Goal: Feedback & Contribution: Leave review/rating

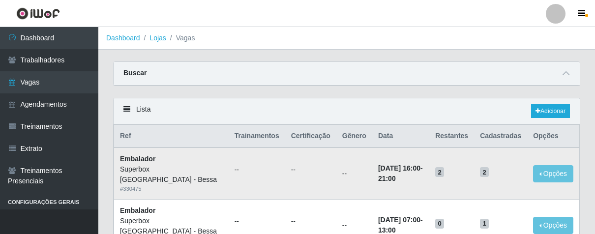
scroll to position [55, 0]
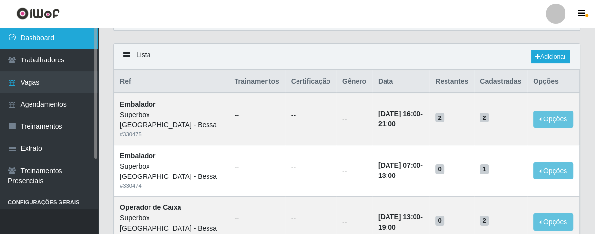
click at [70, 37] on link "Dashboard" at bounding box center [49, 38] width 98 height 22
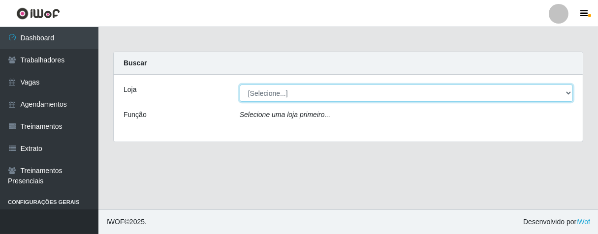
click at [568, 95] on select "[Selecione...] Superbox [GEOGRAPHIC_DATA] - Bessa" at bounding box center [406, 93] width 333 height 17
select select "206"
click at [240, 85] on select "[Selecione...] Superbox [GEOGRAPHIC_DATA] - Bessa" at bounding box center [406, 93] width 333 height 17
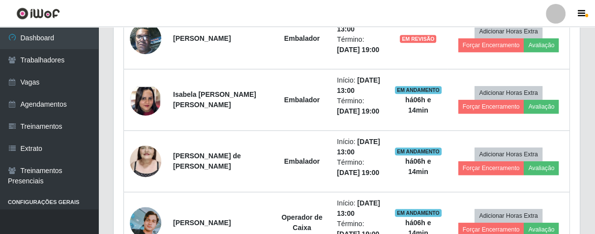
scroll to position [328, 0]
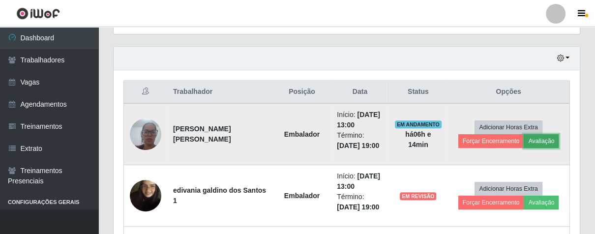
click at [538, 145] on button "Avaliação" at bounding box center [541, 141] width 35 height 14
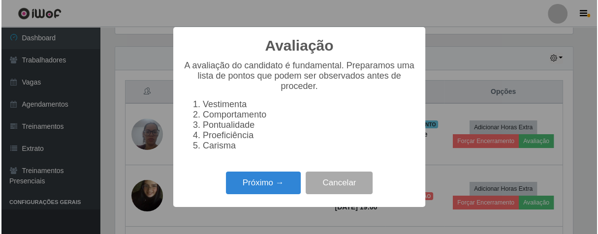
scroll to position [204, 460]
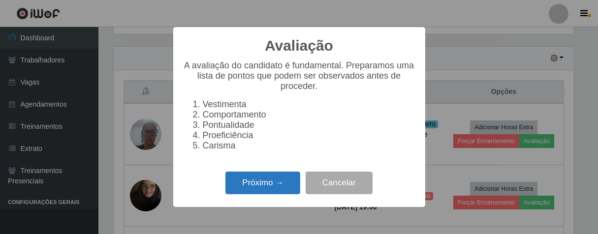
click at [274, 195] on button "Próximo →" at bounding box center [262, 183] width 75 height 23
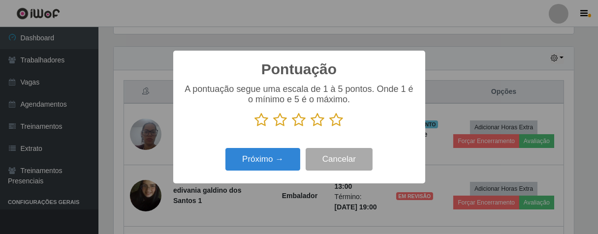
scroll to position [491656, 491400]
click at [316, 123] on icon at bounding box center [318, 120] width 14 height 15
click at [311, 127] on input "radio" at bounding box center [311, 127] width 0 height 0
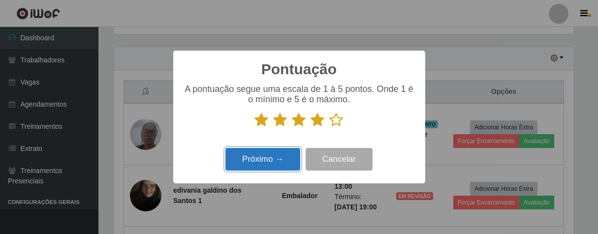
click at [263, 162] on button "Próximo →" at bounding box center [262, 159] width 75 height 23
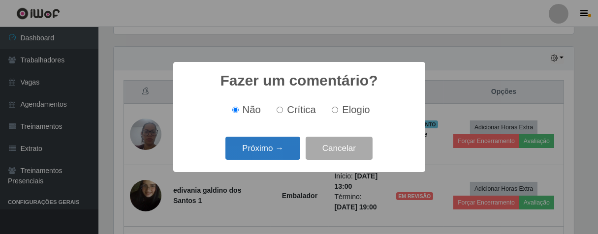
click at [268, 147] on button "Próximo →" at bounding box center [262, 148] width 75 height 23
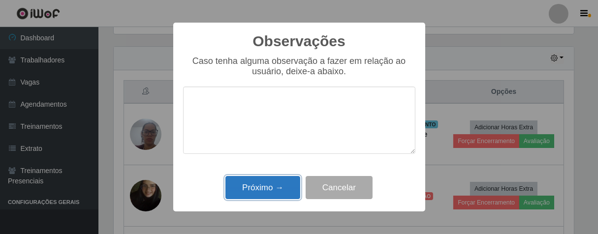
click at [260, 185] on button "Próximo →" at bounding box center [262, 187] width 75 height 23
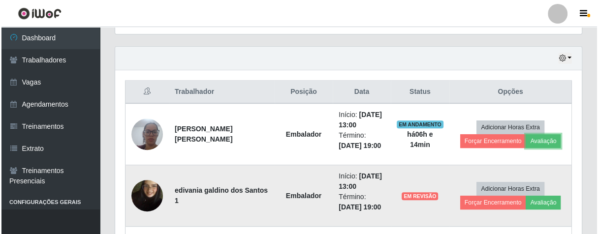
scroll to position [204, 466]
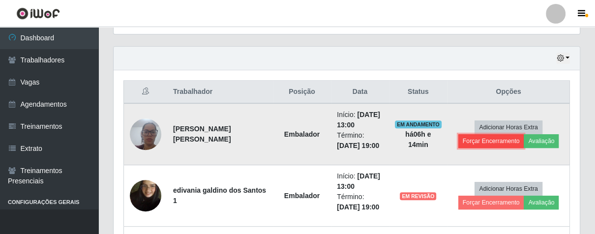
click at [473, 140] on button "Forçar Encerramento" at bounding box center [491, 141] width 66 height 14
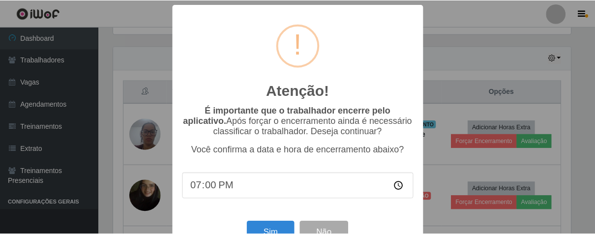
scroll to position [34, 0]
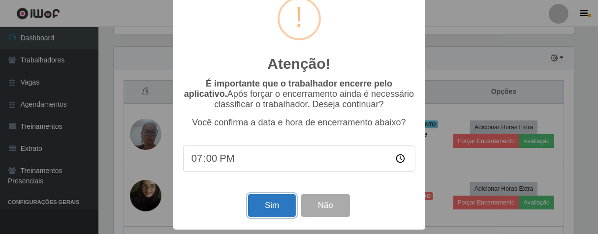
click at [272, 202] on button "Sim" at bounding box center [272, 205] width 48 height 23
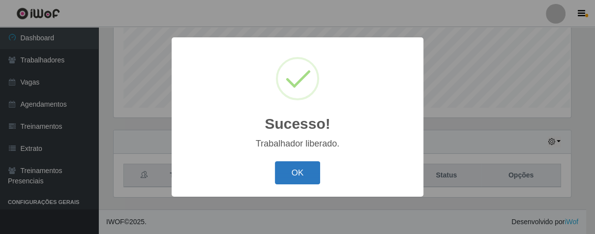
scroll to position [204, 460]
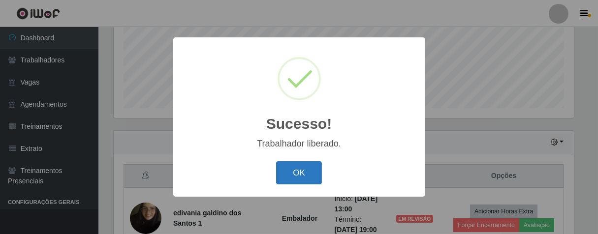
click at [302, 172] on button "OK" at bounding box center [299, 172] width 46 height 23
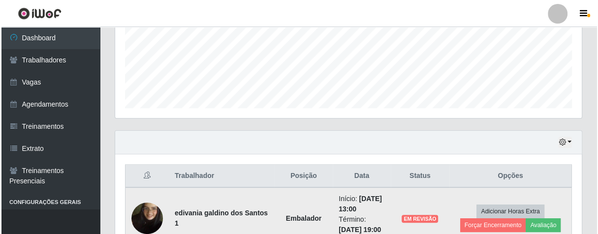
scroll to position [204, 466]
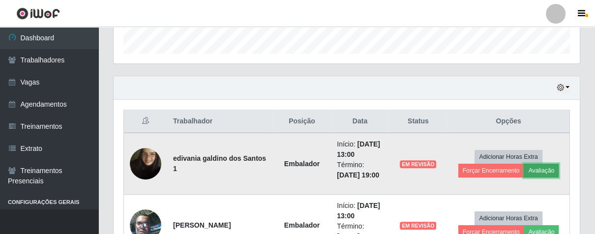
click at [540, 168] on button "Avaliação" at bounding box center [541, 171] width 35 height 14
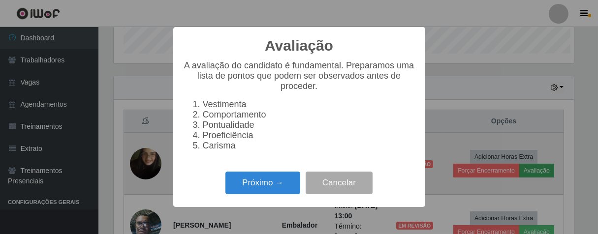
scroll to position [204, 460]
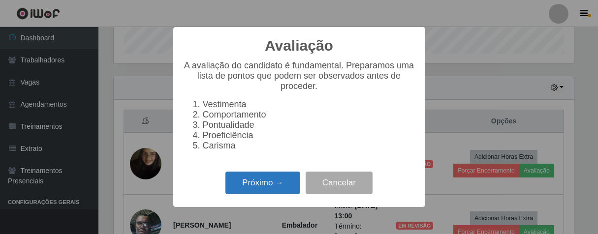
click at [255, 181] on button "Próximo →" at bounding box center [262, 183] width 75 height 23
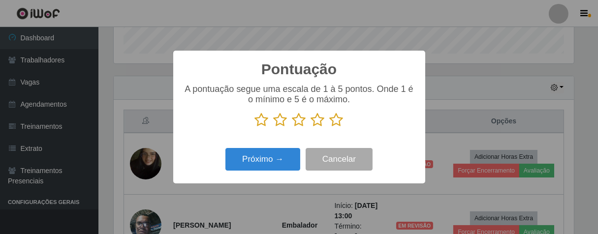
scroll to position [491656, 491400]
click at [316, 122] on icon at bounding box center [318, 120] width 14 height 15
click at [311, 127] on input "radio" at bounding box center [311, 127] width 0 height 0
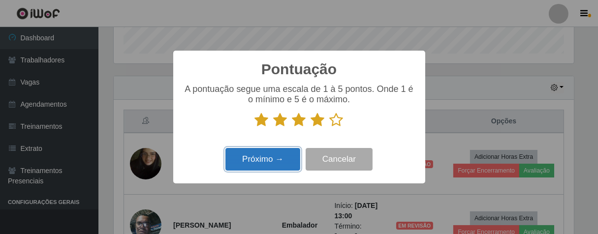
click at [285, 154] on button "Próximo →" at bounding box center [262, 159] width 75 height 23
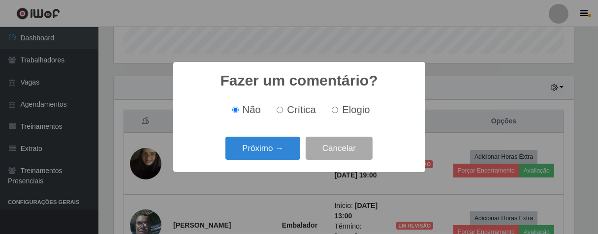
click at [285, 154] on button "Próximo →" at bounding box center [262, 148] width 75 height 23
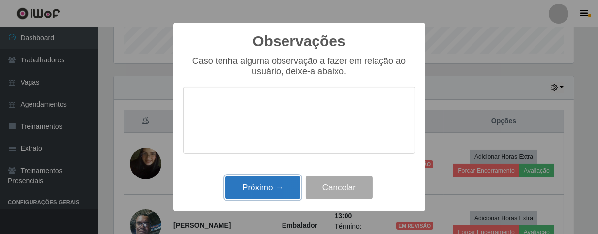
click at [275, 184] on button "Próximo →" at bounding box center [262, 187] width 75 height 23
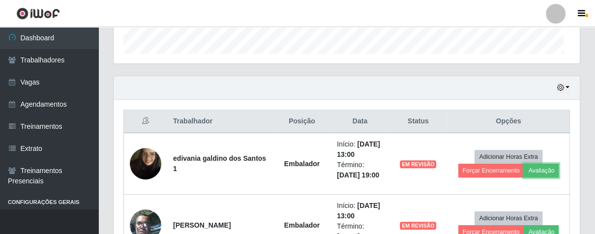
scroll to position [204, 466]
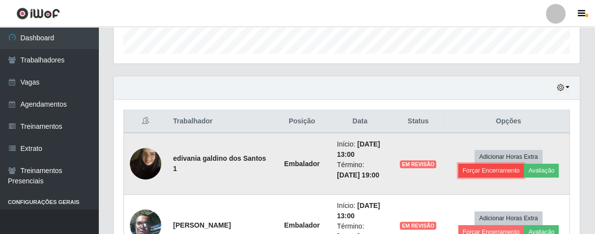
click at [494, 174] on button "Forçar Encerramento" at bounding box center [491, 171] width 66 height 14
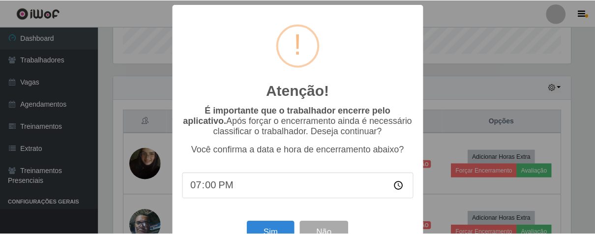
scroll to position [34, 0]
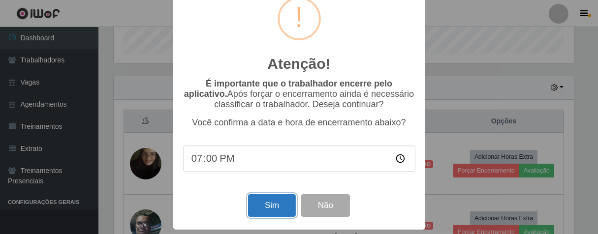
click at [264, 197] on button "Sim" at bounding box center [272, 205] width 48 height 23
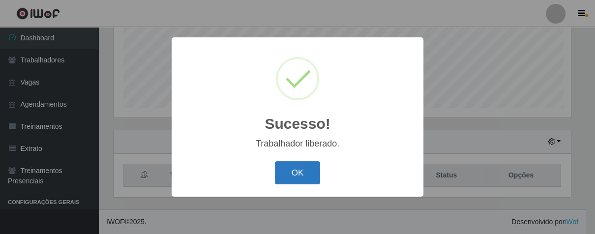
scroll to position [0, 0]
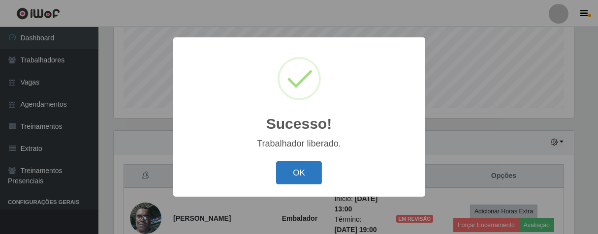
click at [318, 172] on button "OK" at bounding box center [299, 172] width 46 height 23
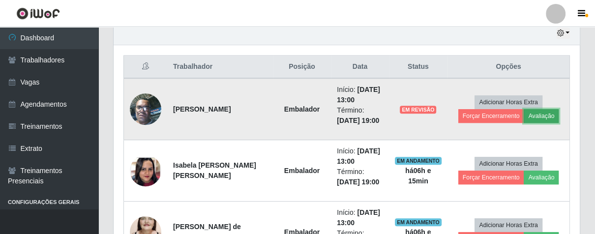
click at [542, 116] on button "Avaliação" at bounding box center [541, 116] width 35 height 14
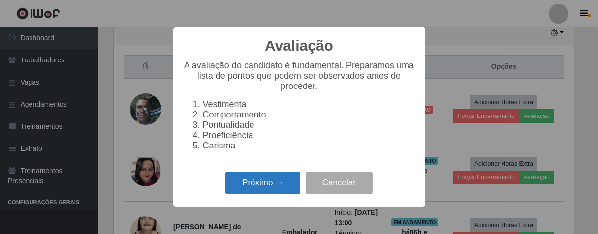
click at [274, 188] on button "Próximo →" at bounding box center [262, 183] width 75 height 23
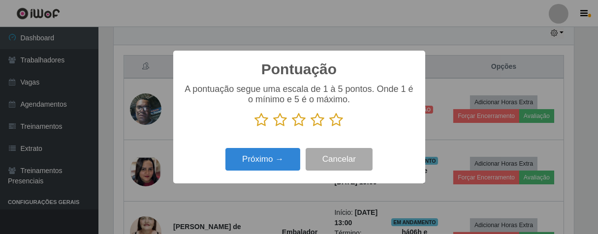
click at [337, 126] on icon at bounding box center [337, 120] width 14 height 15
click at [330, 127] on input "radio" at bounding box center [330, 127] width 0 height 0
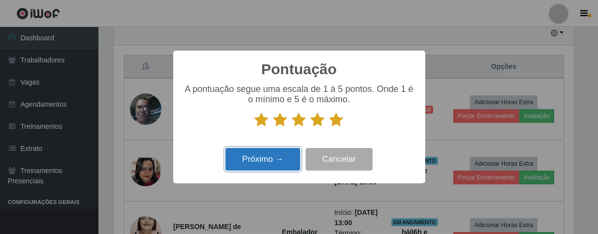
click at [253, 169] on button "Próximo →" at bounding box center [262, 159] width 75 height 23
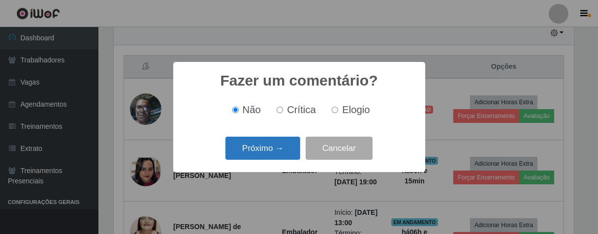
click at [267, 154] on button "Próximo →" at bounding box center [262, 148] width 75 height 23
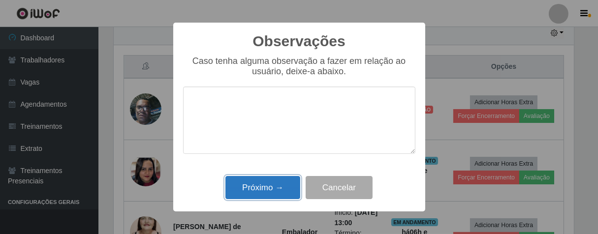
click at [275, 189] on button "Próximo →" at bounding box center [262, 187] width 75 height 23
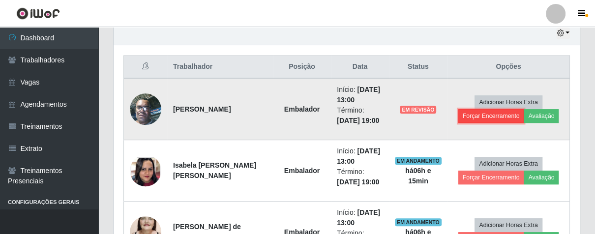
click at [481, 115] on button "Forçar Encerramento" at bounding box center [491, 116] width 66 height 14
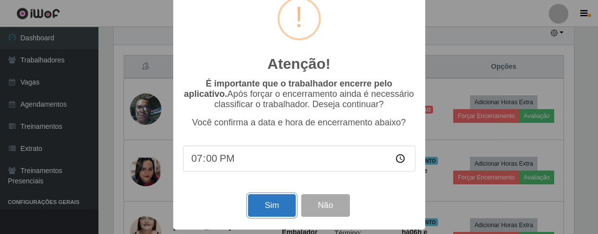
click at [267, 198] on button "Sim" at bounding box center [272, 205] width 48 height 23
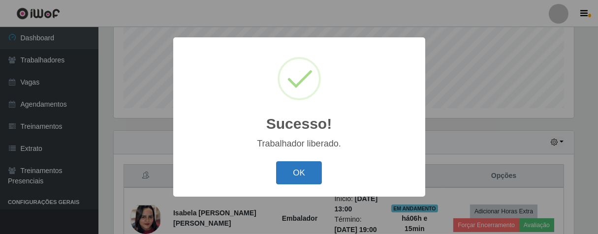
click at [291, 176] on button "OK" at bounding box center [299, 172] width 46 height 23
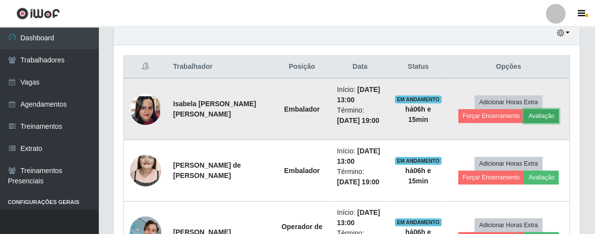
click at [541, 113] on button "Avaliação" at bounding box center [541, 116] width 35 height 14
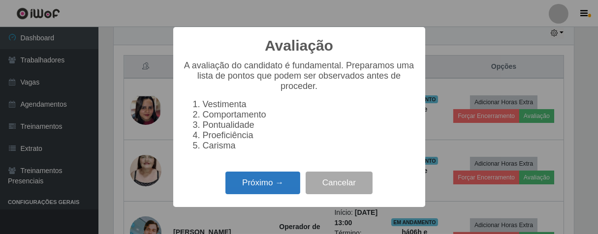
click at [279, 188] on button "Próximo →" at bounding box center [262, 183] width 75 height 23
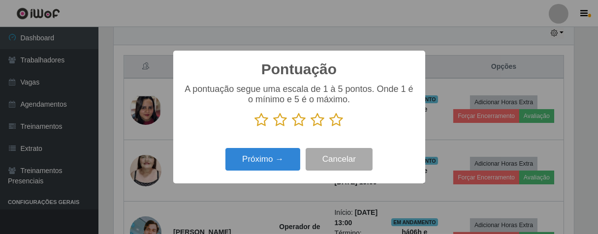
click at [313, 121] on icon at bounding box center [318, 120] width 14 height 15
click at [311, 127] on input "radio" at bounding box center [311, 127] width 0 height 0
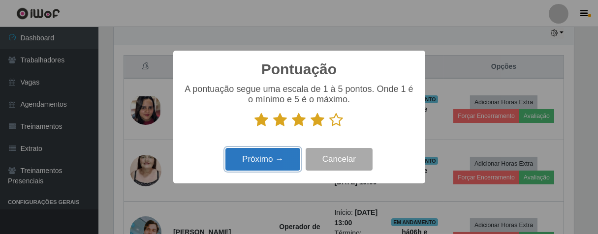
click at [270, 155] on button "Próximo →" at bounding box center [262, 159] width 75 height 23
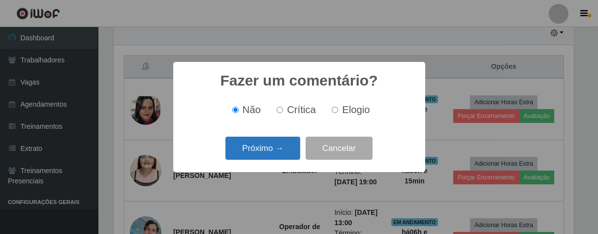
click at [268, 152] on button "Próximo →" at bounding box center [262, 148] width 75 height 23
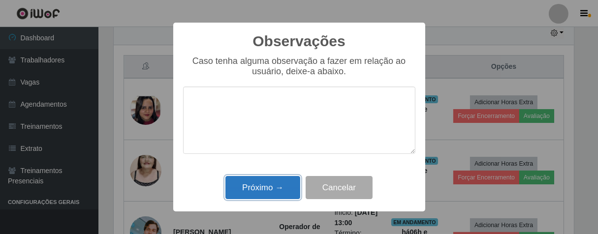
click at [253, 188] on button "Próximo →" at bounding box center [262, 187] width 75 height 23
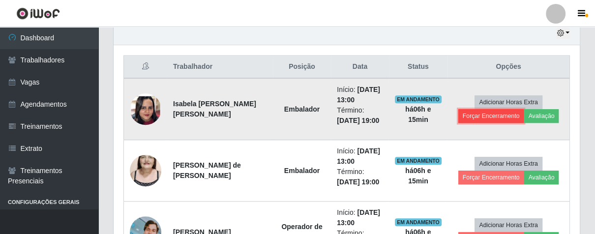
click at [495, 116] on button "Forçar Encerramento" at bounding box center [491, 116] width 66 height 14
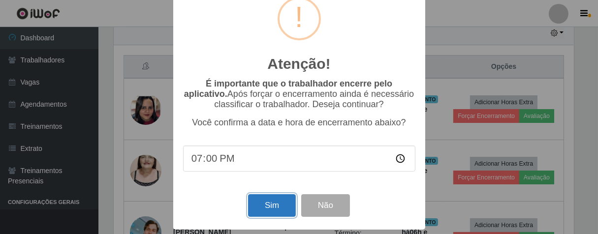
click at [278, 205] on button "Sim" at bounding box center [272, 205] width 48 height 23
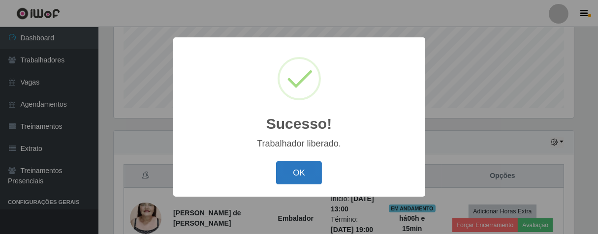
click at [303, 184] on button "OK" at bounding box center [299, 172] width 46 height 23
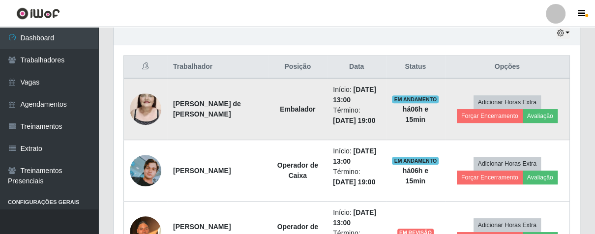
click at [149, 107] on img at bounding box center [145, 109] width 31 height 56
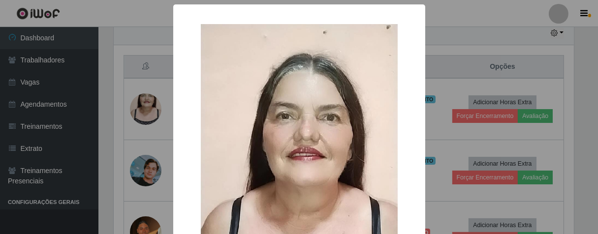
click at [151, 105] on div "× OK Cancel" at bounding box center [299, 117] width 598 height 234
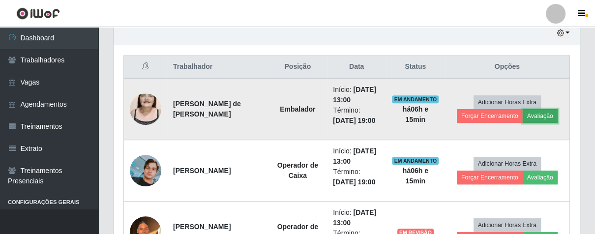
click at [538, 113] on button "Avaliação" at bounding box center [540, 116] width 35 height 14
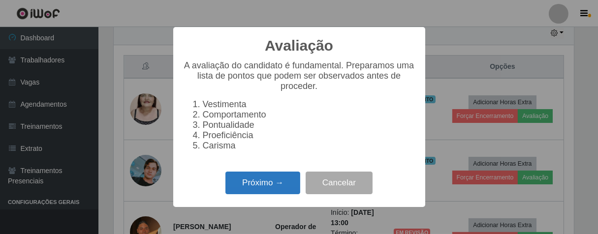
click at [281, 195] on button "Próximo →" at bounding box center [262, 183] width 75 height 23
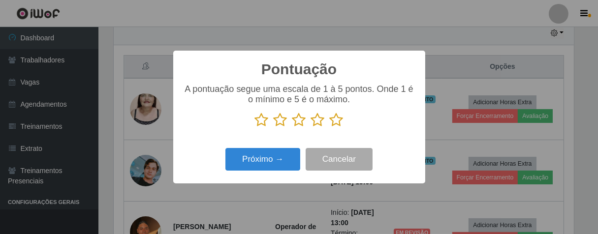
click at [281, 123] on icon at bounding box center [280, 120] width 14 height 15
click at [273, 127] on input "radio" at bounding box center [273, 127] width 0 height 0
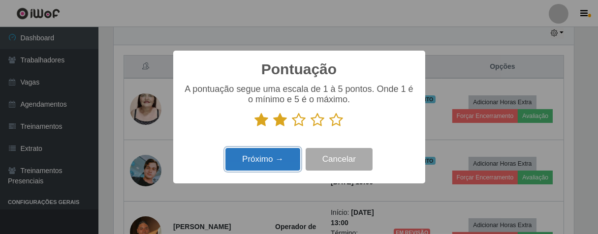
click at [277, 151] on button "Próximo →" at bounding box center [262, 159] width 75 height 23
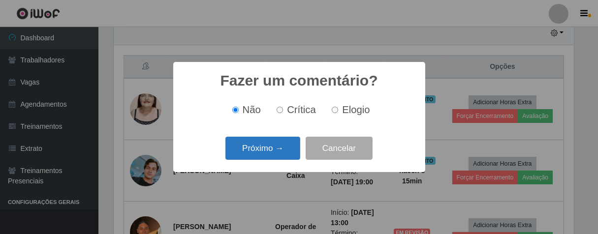
click at [279, 155] on button "Próximo →" at bounding box center [262, 148] width 75 height 23
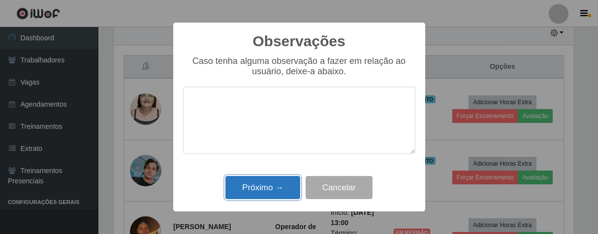
click at [274, 193] on button "Próximo →" at bounding box center [262, 187] width 75 height 23
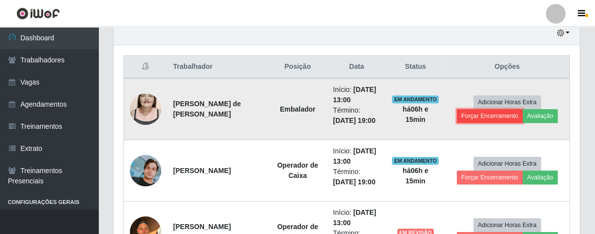
click at [472, 113] on button "Forçar Encerramento" at bounding box center [490, 116] width 66 height 14
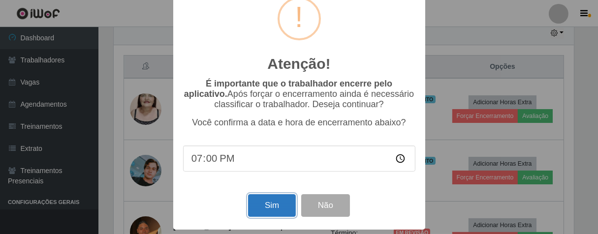
click at [262, 207] on button "Sim" at bounding box center [272, 205] width 48 height 23
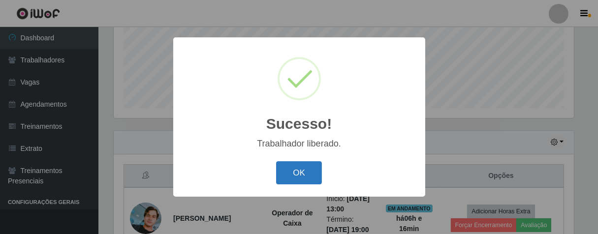
click at [291, 174] on button "OK" at bounding box center [299, 172] width 46 height 23
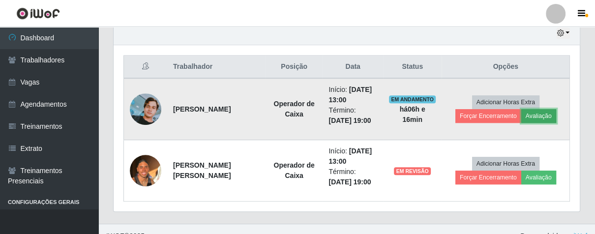
click at [529, 112] on button "Avaliação" at bounding box center [538, 116] width 35 height 14
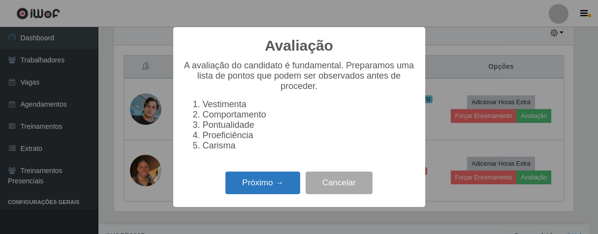
click at [262, 195] on button "Próximo →" at bounding box center [262, 183] width 75 height 23
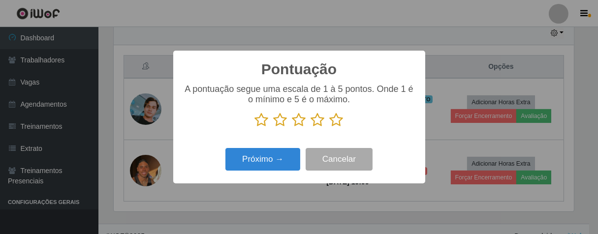
click at [319, 123] on icon at bounding box center [318, 120] width 14 height 15
click at [311, 127] on input "radio" at bounding box center [311, 127] width 0 height 0
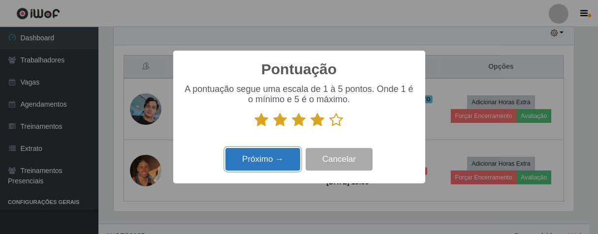
click at [249, 163] on button "Próximo →" at bounding box center [262, 159] width 75 height 23
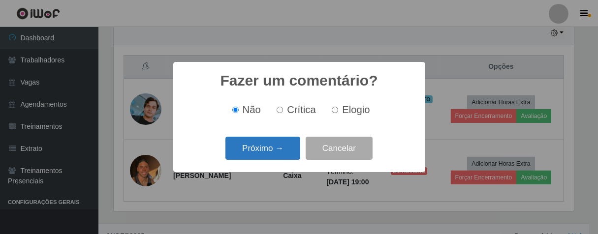
click at [253, 151] on button "Próximo →" at bounding box center [262, 148] width 75 height 23
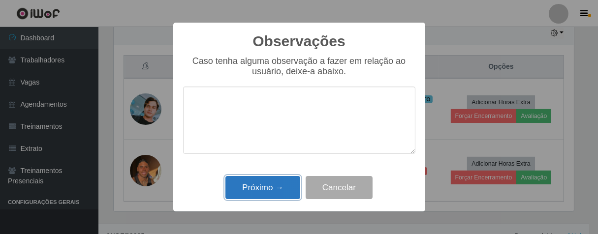
click at [228, 190] on button "Próximo →" at bounding box center [262, 187] width 75 height 23
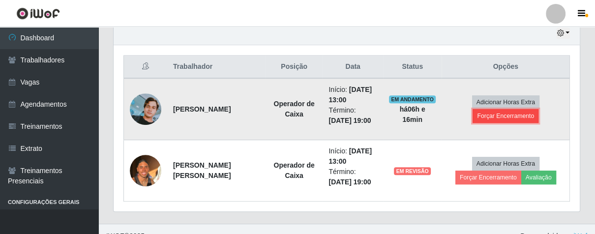
click at [475, 116] on button "Forçar Encerramento" at bounding box center [506, 116] width 66 height 14
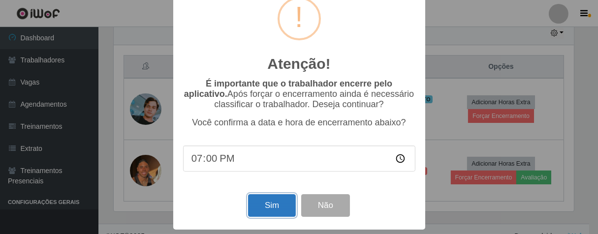
click at [282, 199] on button "Sim" at bounding box center [272, 205] width 48 height 23
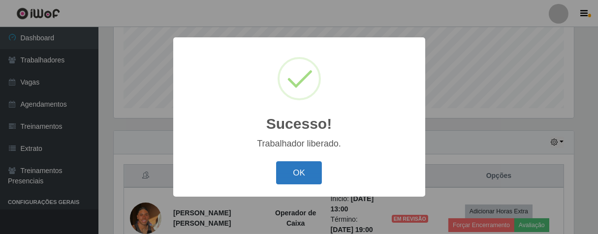
click at [290, 176] on button "OK" at bounding box center [299, 172] width 46 height 23
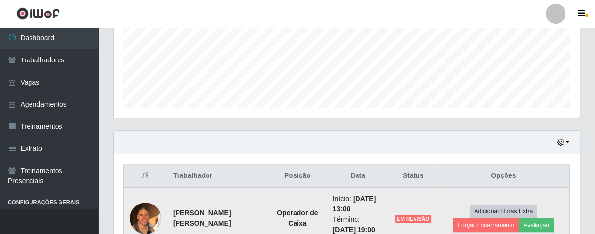
scroll to position [304, 0]
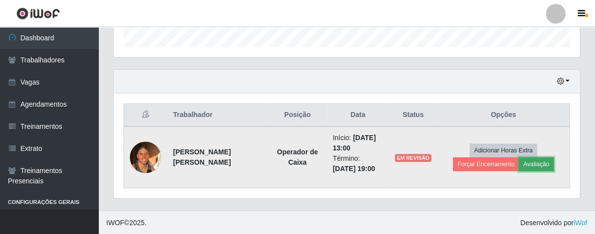
click at [539, 157] on button "Avaliação" at bounding box center [536, 164] width 35 height 14
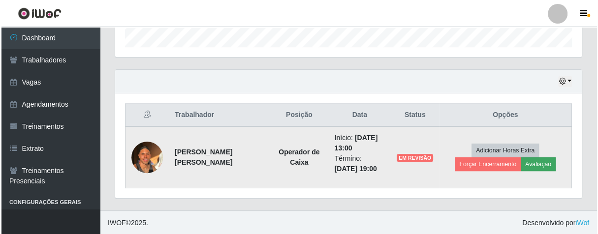
scroll to position [204, 460]
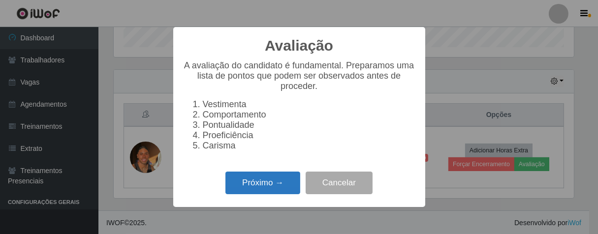
click at [278, 195] on button "Próximo →" at bounding box center [262, 183] width 75 height 23
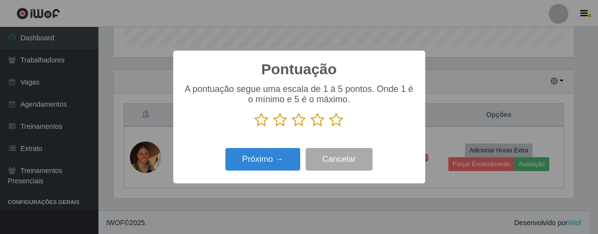
scroll to position [491656, 491400]
click at [277, 125] on icon at bounding box center [280, 120] width 14 height 15
click at [273, 127] on input "radio" at bounding box center [273, 127] width 0 height 0
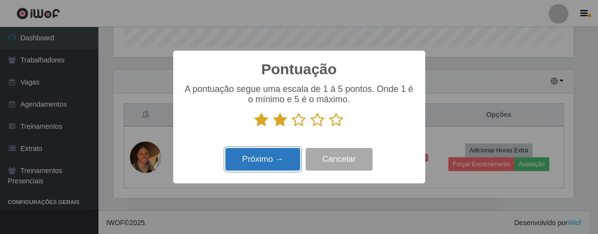
click at [278, 161] on button "Próximo →" at bounding box center [262, 159] width 75 height 23
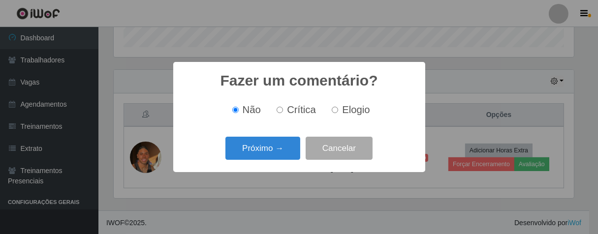
click at [279, 110] on input "Crítica" at bounding box center [279, 110] width 6 height 6
radio input "true"
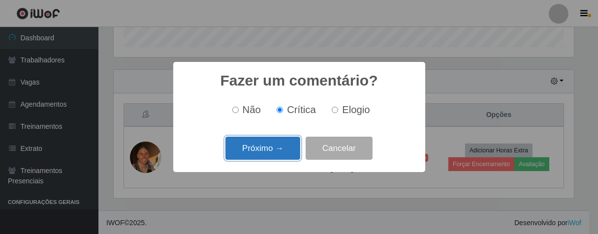
click at [271, 153] on button "Próximo →" at bounding box center [262, 148] width 75 height 23
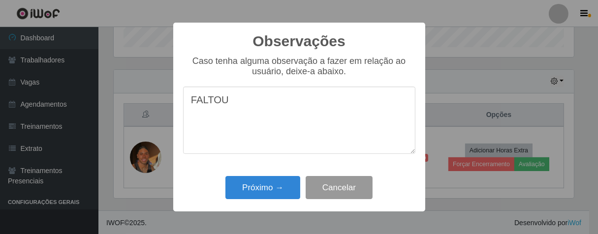
type textarea "FALTOU"
click at [361, 193] on button "Cancelar" at bounding box center [338, 187] width 67 height 23
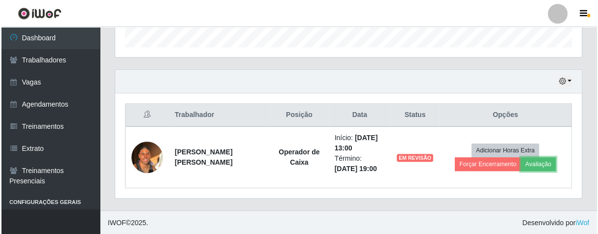
scroll to position [204, 466]
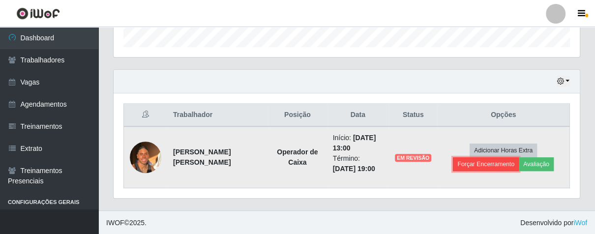
click at [479, 167] on button "Forçar Encerramento" at bounding box center [486, 164] width 66 height 14
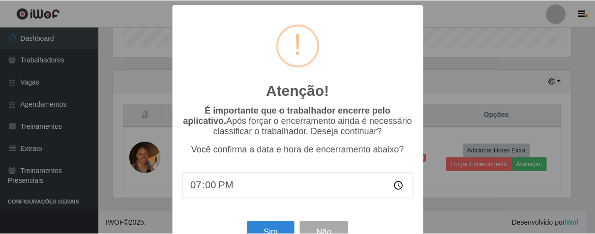
scroll to position [34, 0]
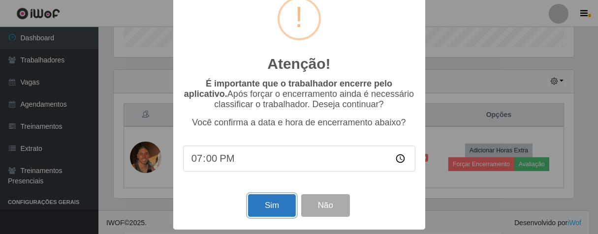
click at [266, 208] on button "Sim" at bounding box center [272, 205] width 48 height 23
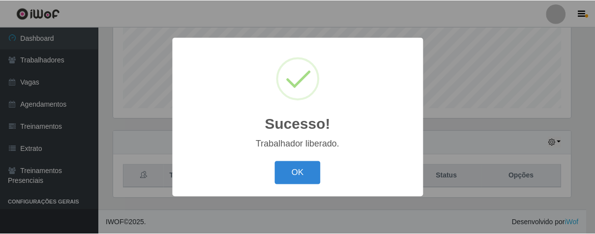
scroll to position [204, 460]
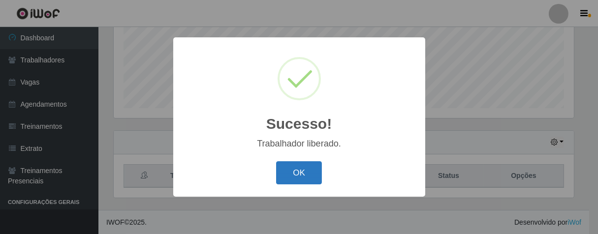
click at [279, 179] on button "OK" at bounding box center [299, 172] width 46 height 23
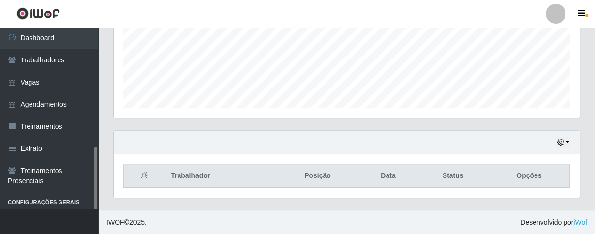
scroll to position [69, 0]
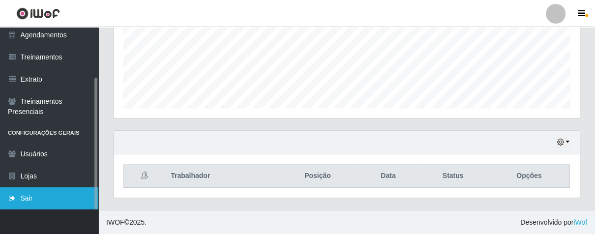
click at [65, 191] on link "Sair" at bounding box center [49, 198] width 98 height 22
